Goal: Find contact information: Find contact information

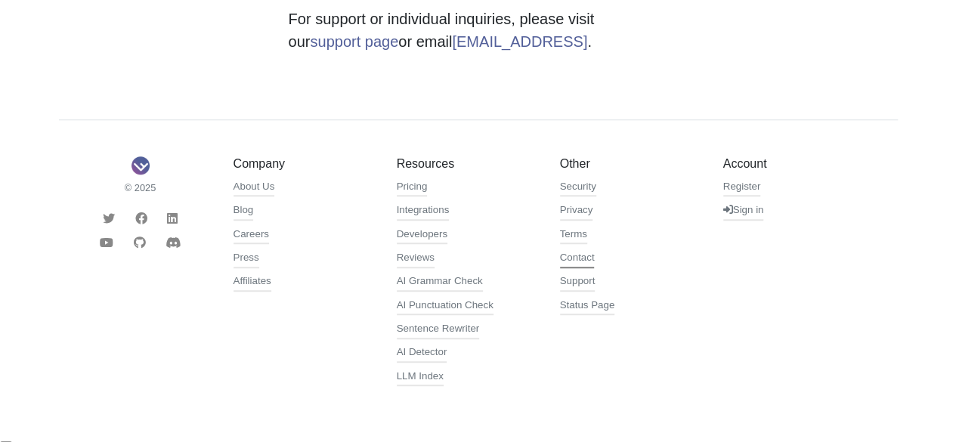
click at [577, 262] on link "Contact" at bounding box center [577, 259] width 35 height 18
